Goal: Find specific page/section: Find specific page/section

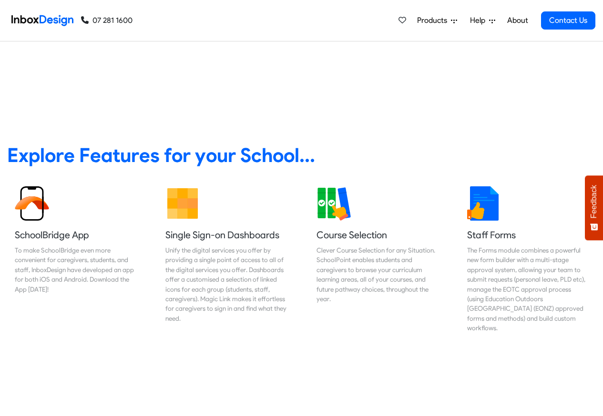
scroll to position [343, 0]
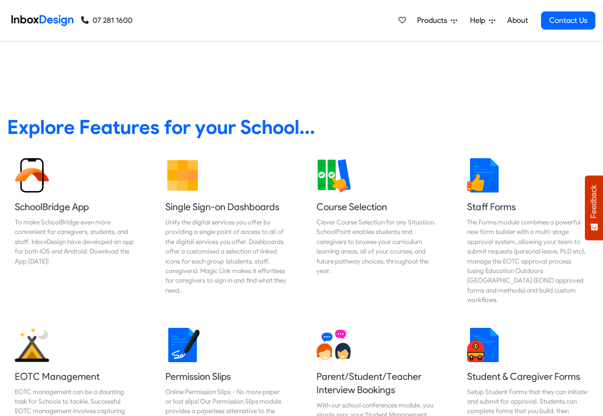
click at [435, 20] on span "Products" at bounding box center [434, 20] width 34 height 11
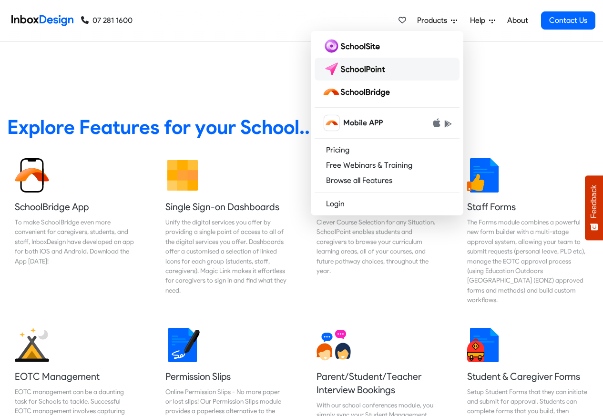
click at [353, 71] on img at bounding box center [355, 68] width 67 height 15
